Goal: Check status

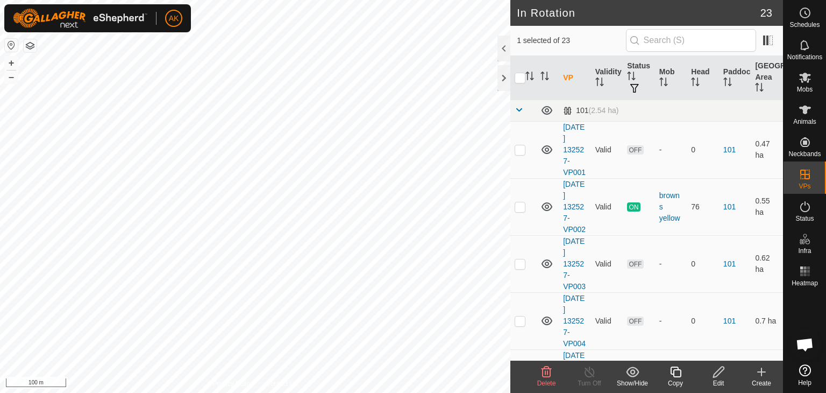
click at [544, 371] on icon at bounding box center [546, 371] width 13 height 13
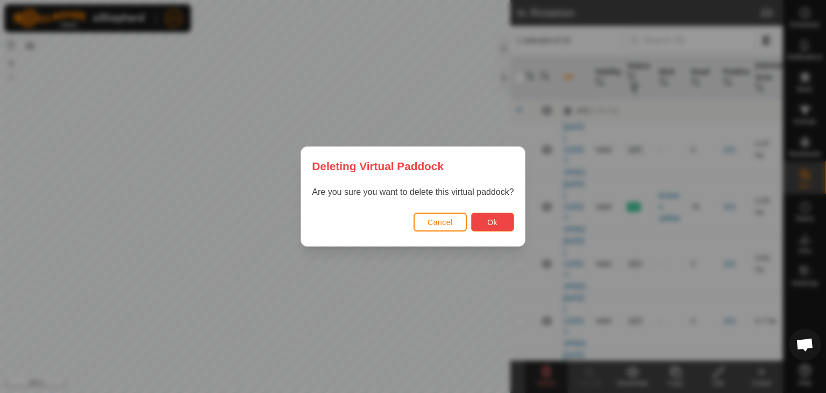
click at [484, 224] on button "Ok" at bounding box center [492, 221] width 43 height 19
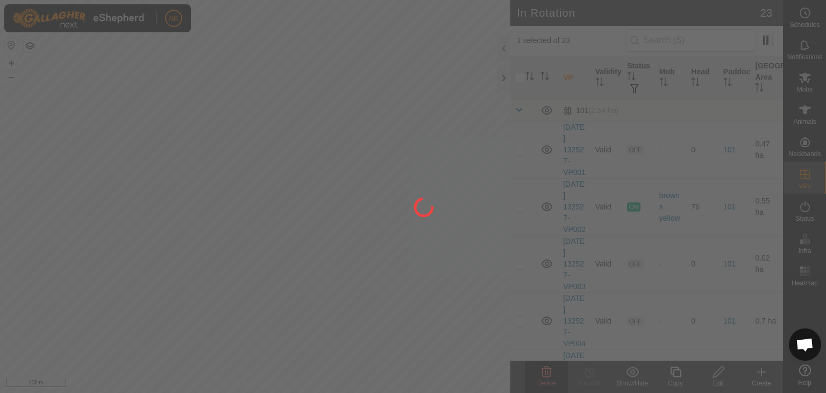
checkbox input "false"
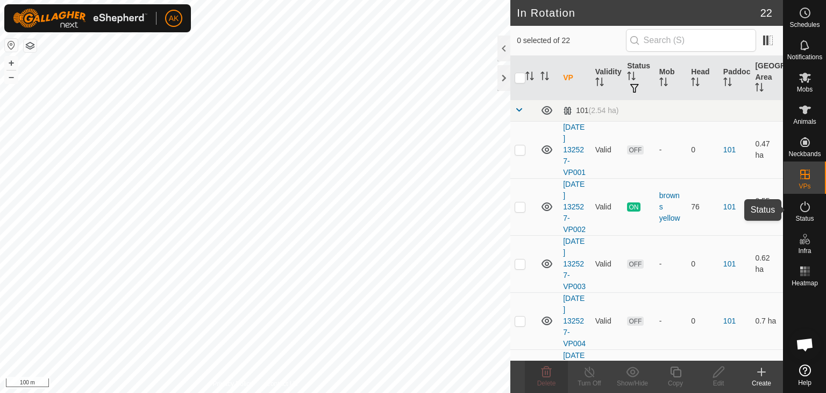
click at [807, 208] on icon at bounding box center [805, 206] width 13 height 13
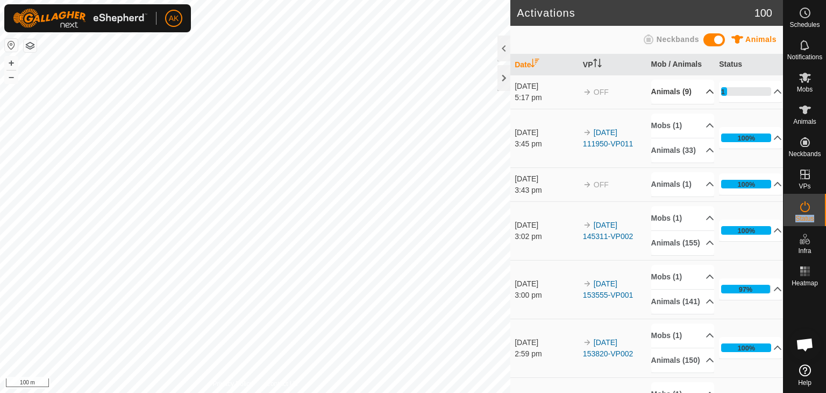
click at [706, 94] on icon at bounding box center [710, 91] width 8 height 4
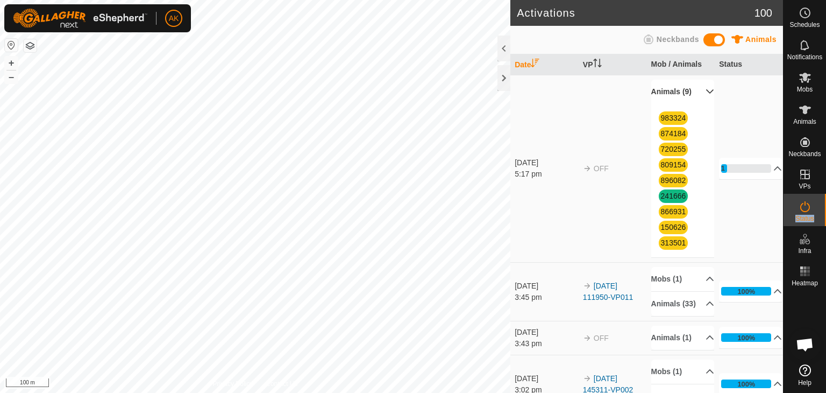
click at [699, 96] on p-accordion-header "Animals (9)" at bounding box center [682, 92] width 63 height 24
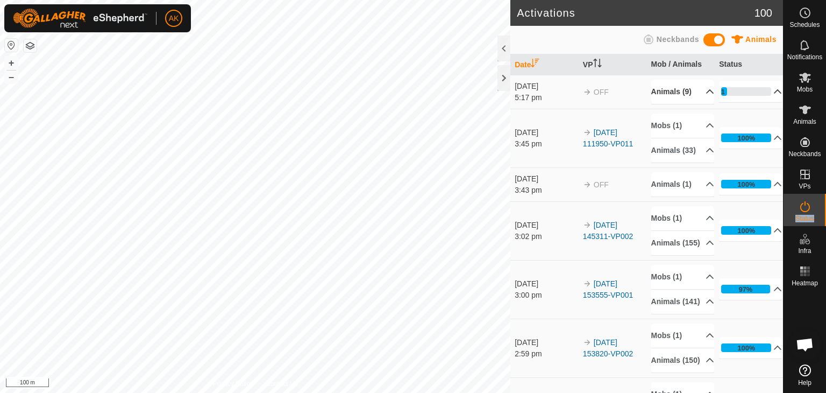
click at [764, 96] on p-accordion-header "11%" at bounding box center [750, 92] width 63 height 22
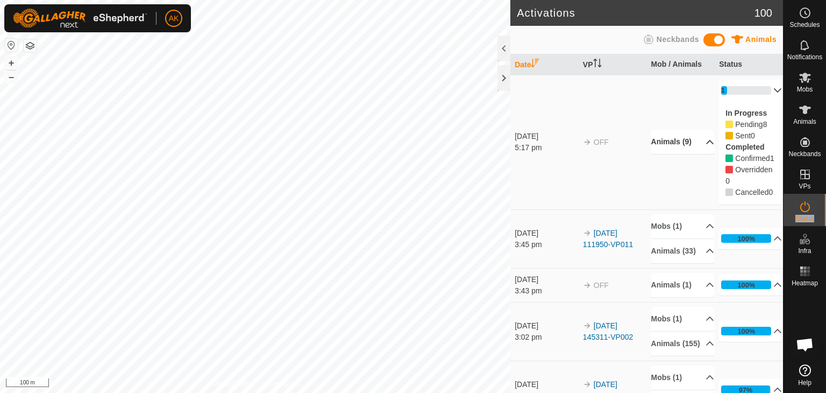
click at [764, 96] on p-accordion-header "11%" at bounding box center [750, 91] width 63 height 22
